Goal: Navigation & Orientation: Find specific page/section

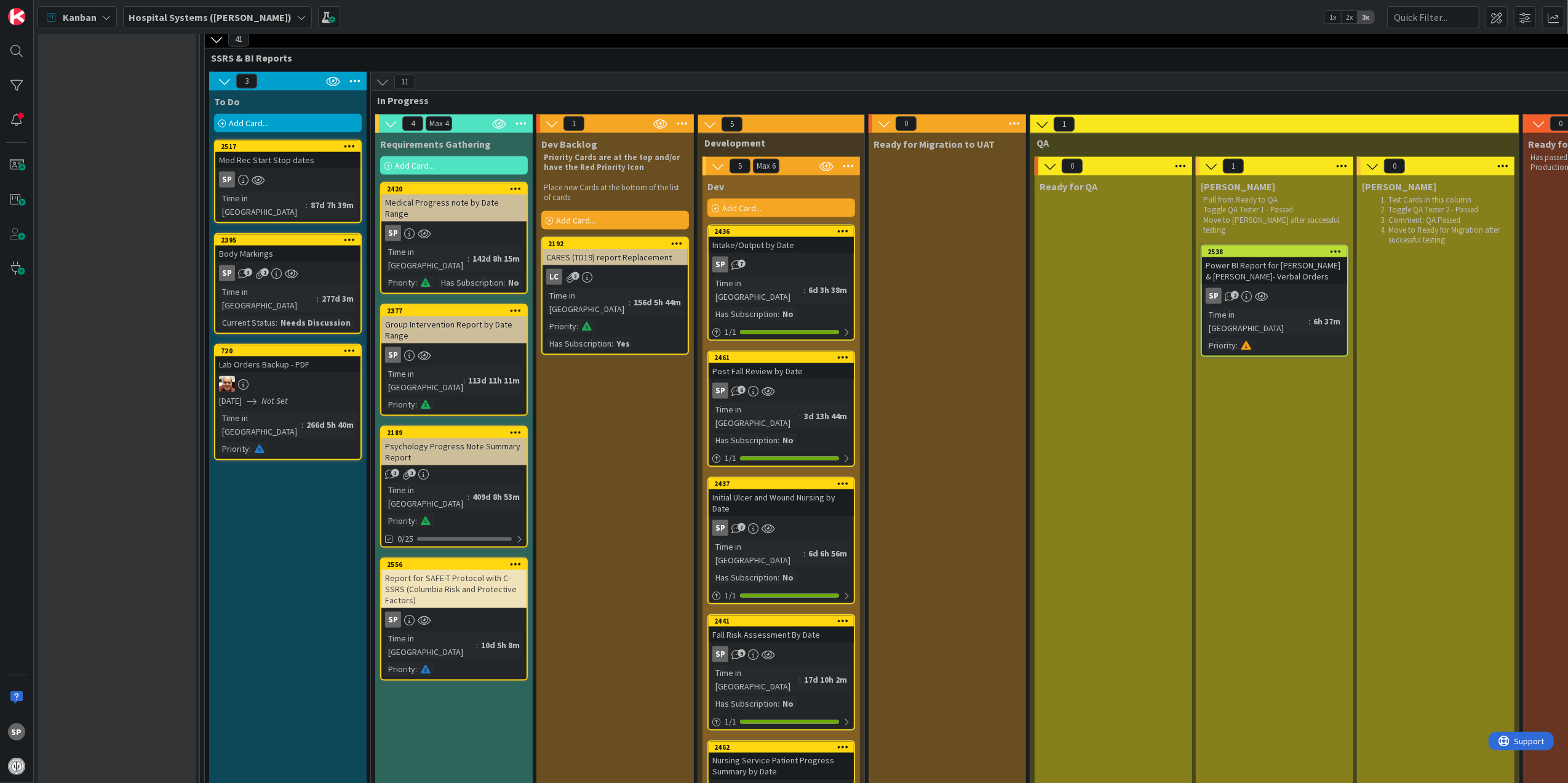
scroll to position [1641, 0]
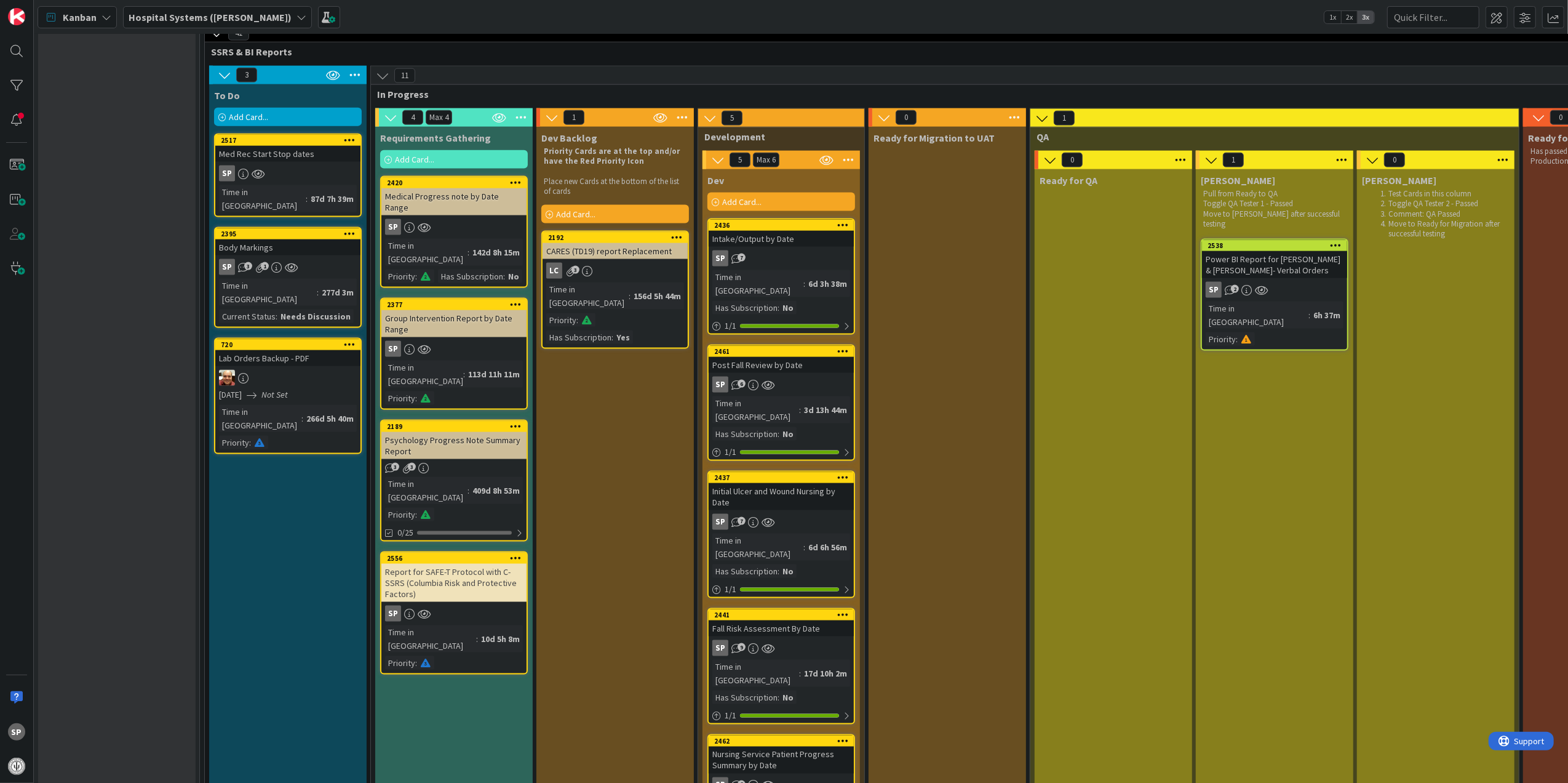
click at [794, 231] on div "Intake/Output by Date" at bounding box center [781, 239] width 146 height 16
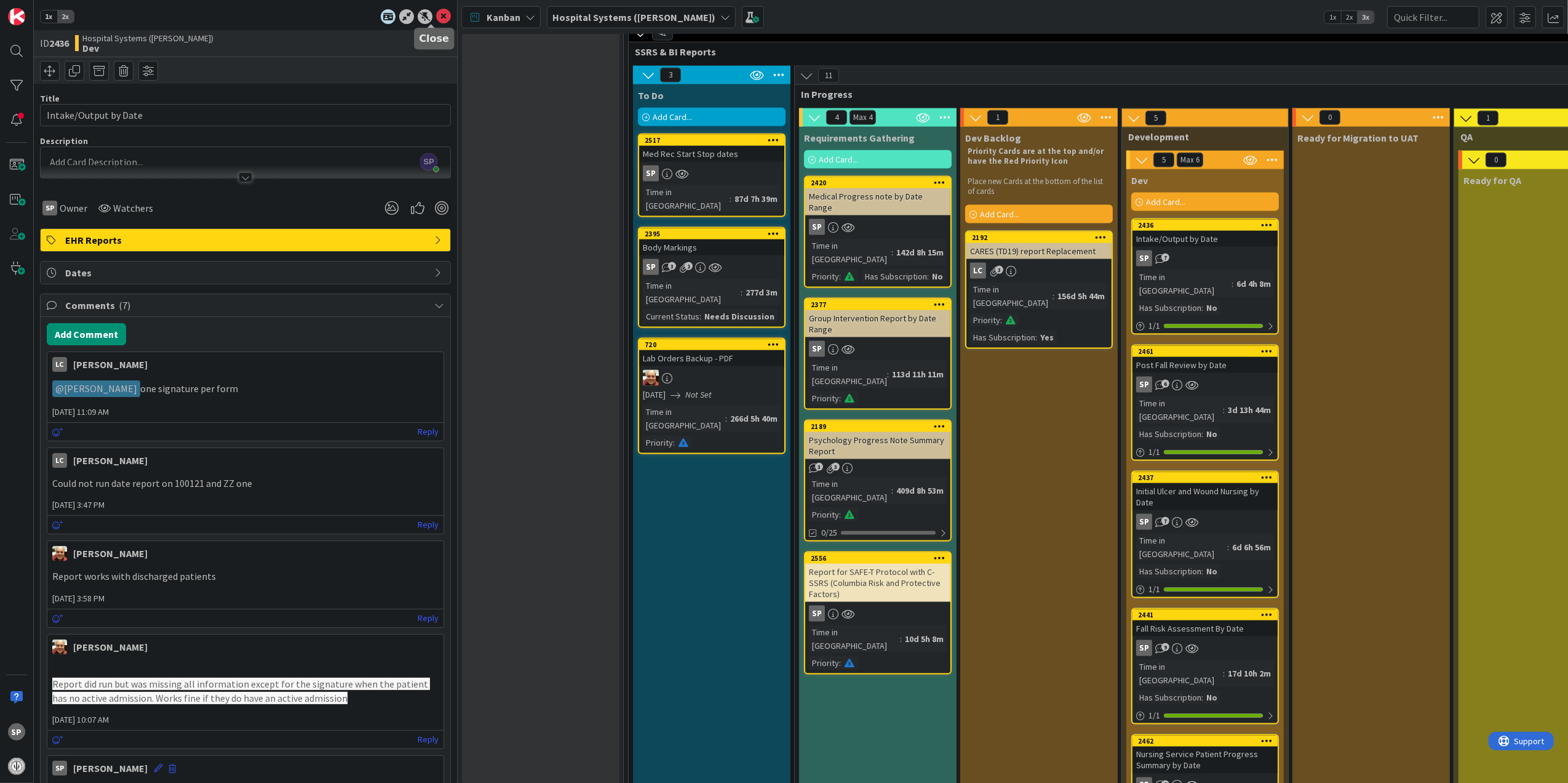
click at [437, 13] on icon at bounding box center [444, 16] width 14 height 14
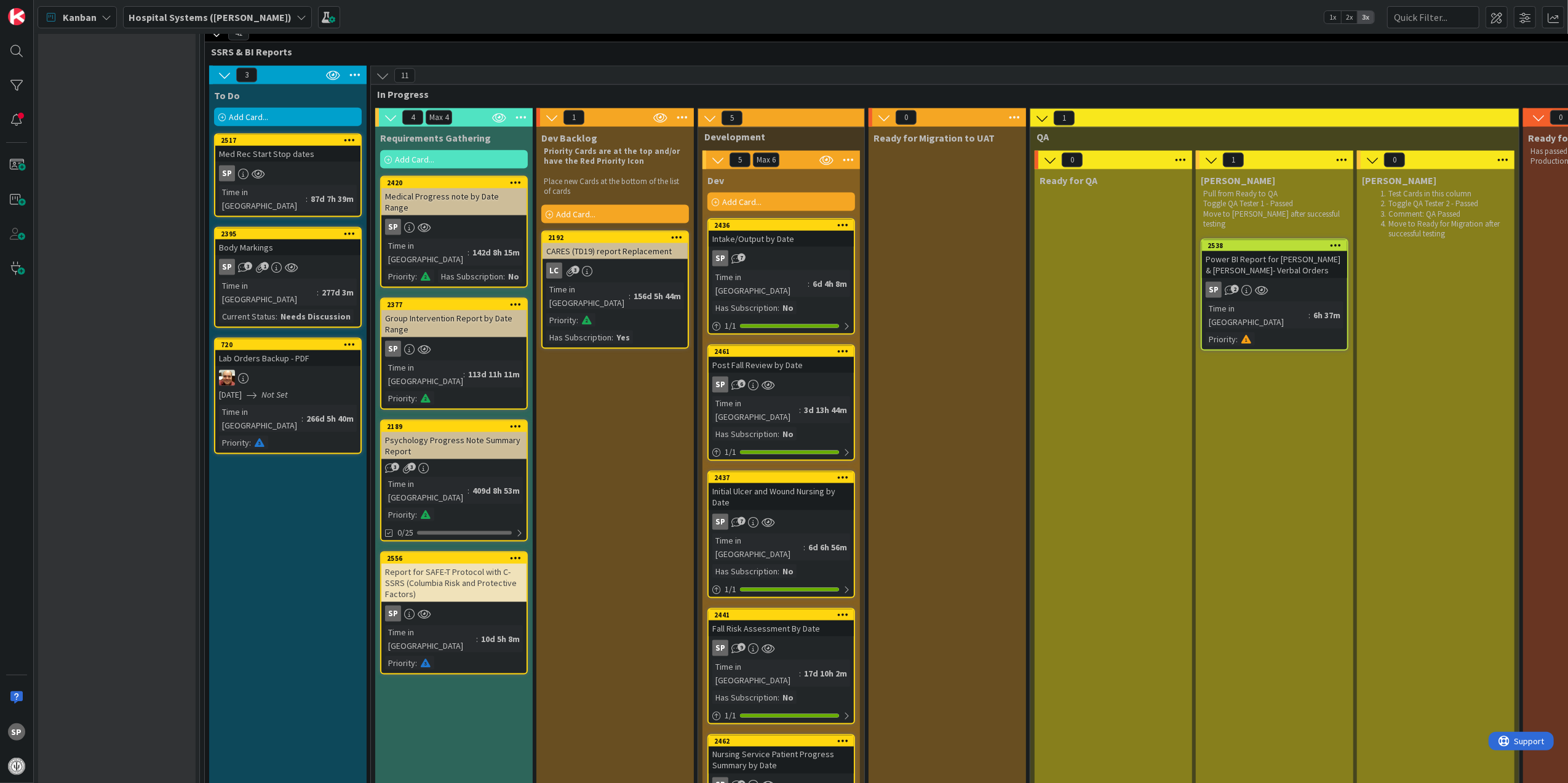
click at [821, 357] on div "Post Fall Review by Date" at bounding box center [781, 365] width 146 height 16
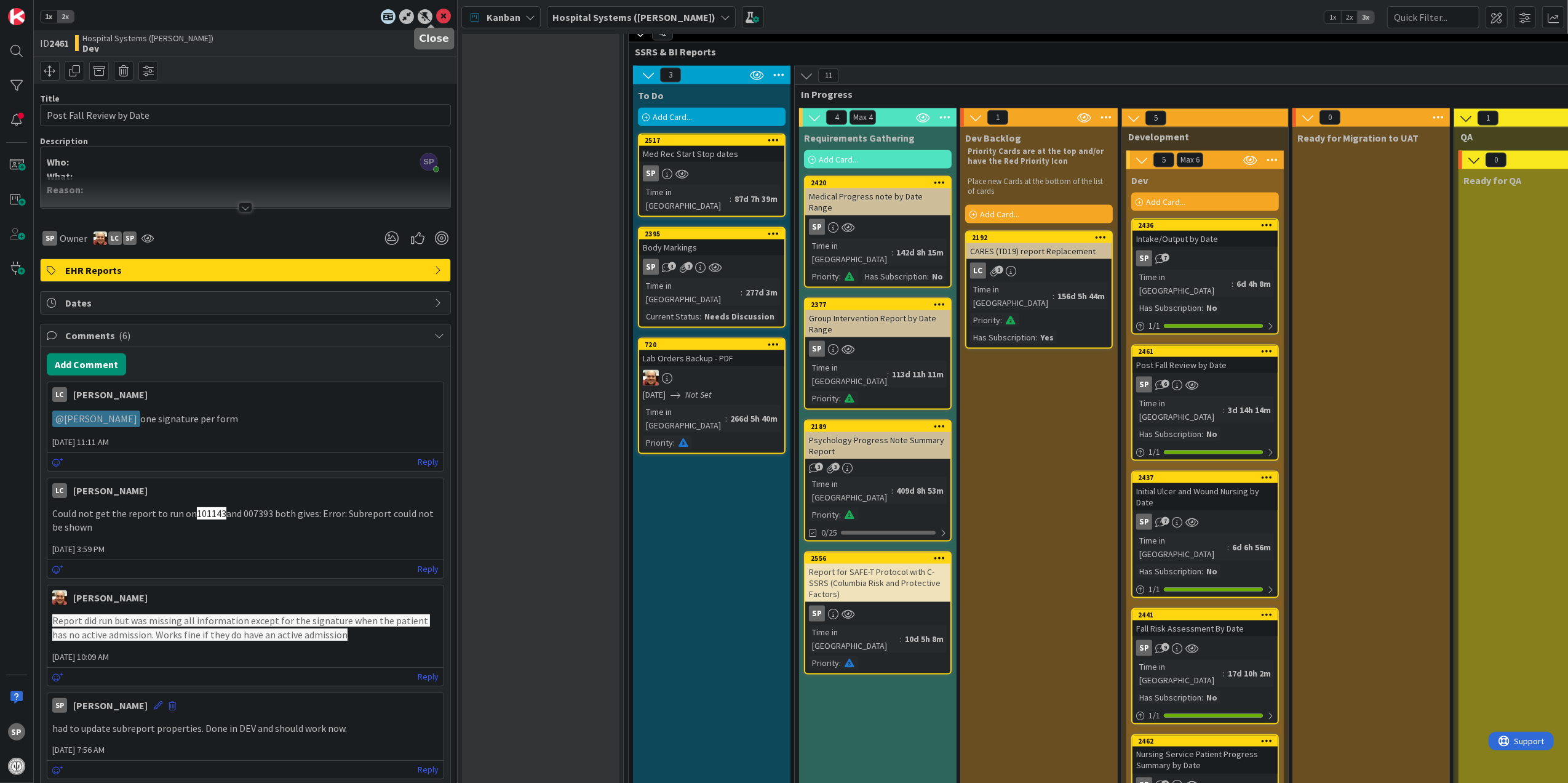
click at [437, 20] on icon at bounding box center [444, 16] width 14 height 14
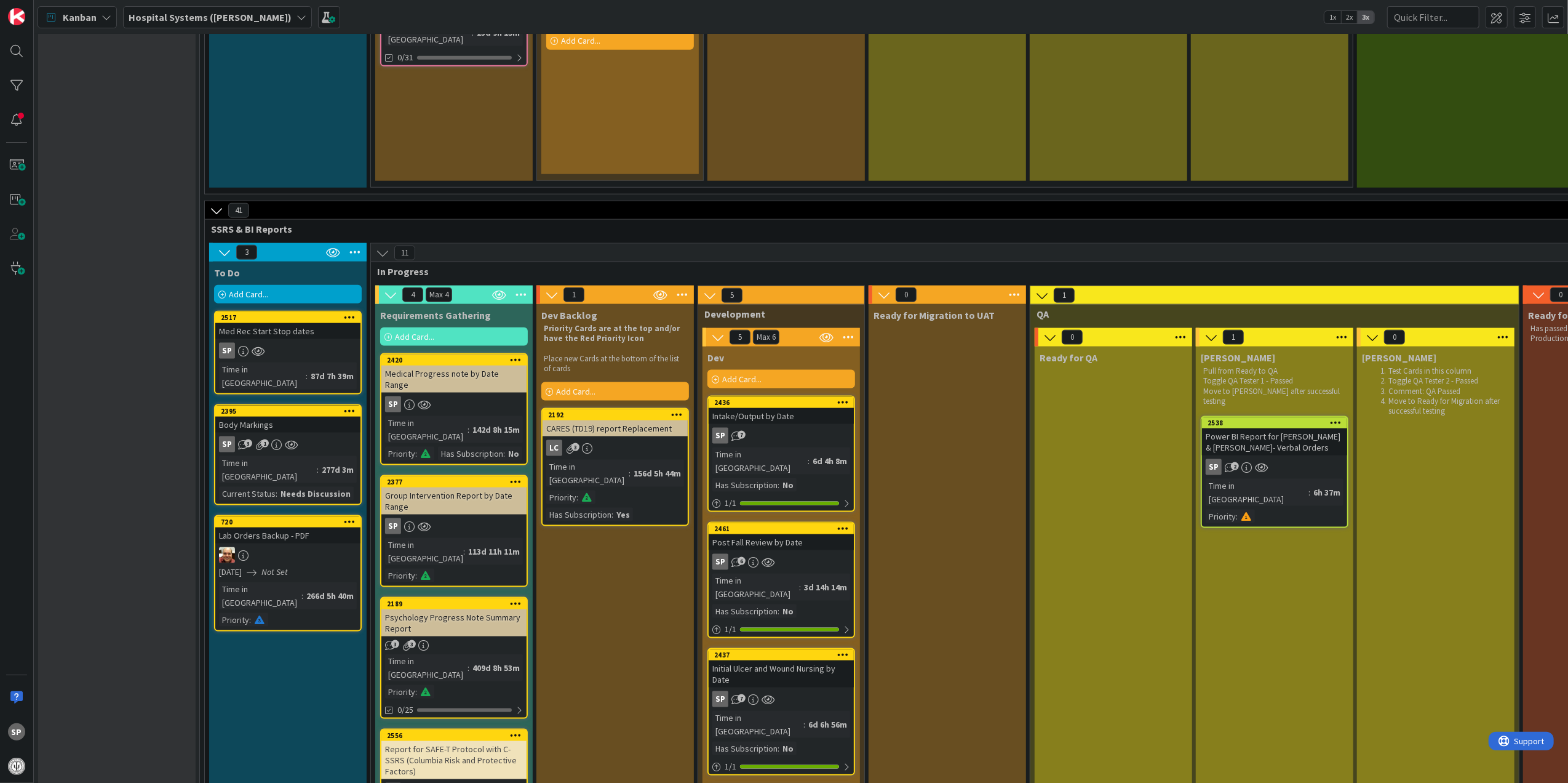
scroll to position [1476, 0]
